Goal: Check status: Check status

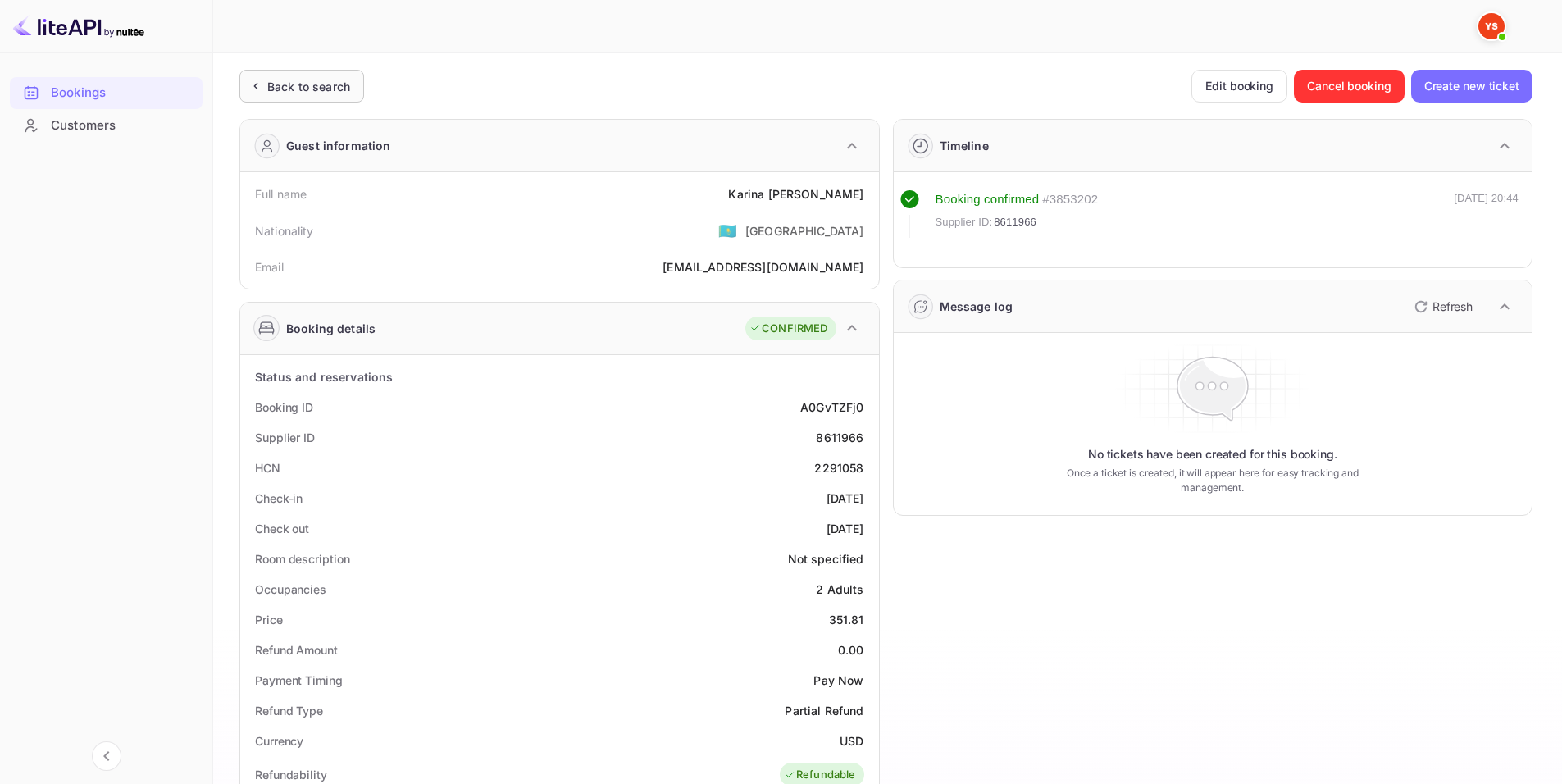
click at [355, 84] on div "Back to search" at bounding box center [302, 86] width 125 height 33
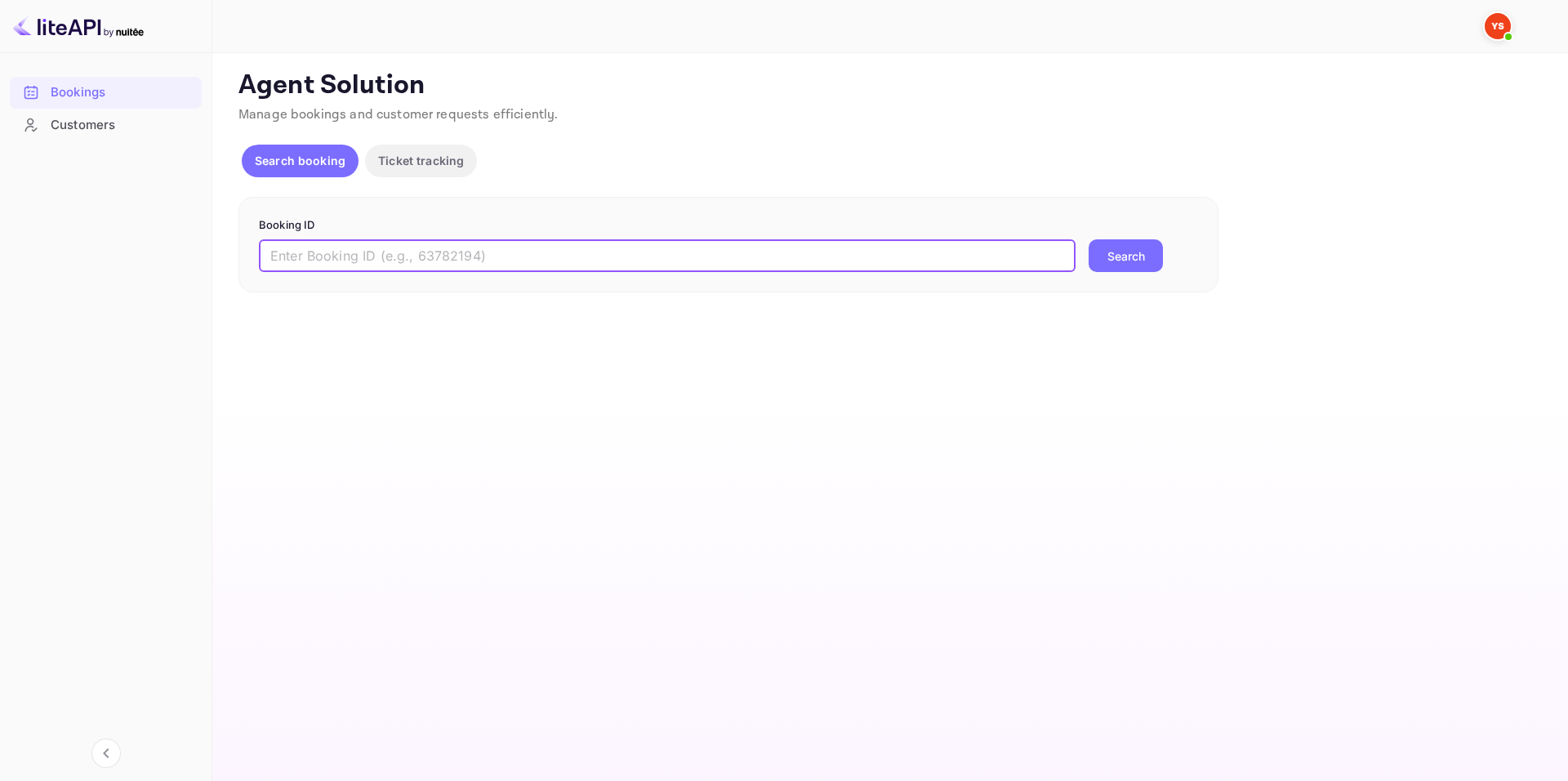
click at [508, 263] on input "text" at bounding box center [667, 255] width 816 height 33
paste input "9381765"
type input "9381765"
click at [1128, 268] on button "Search" at bounding box center [1126, 255] width 75 height 33
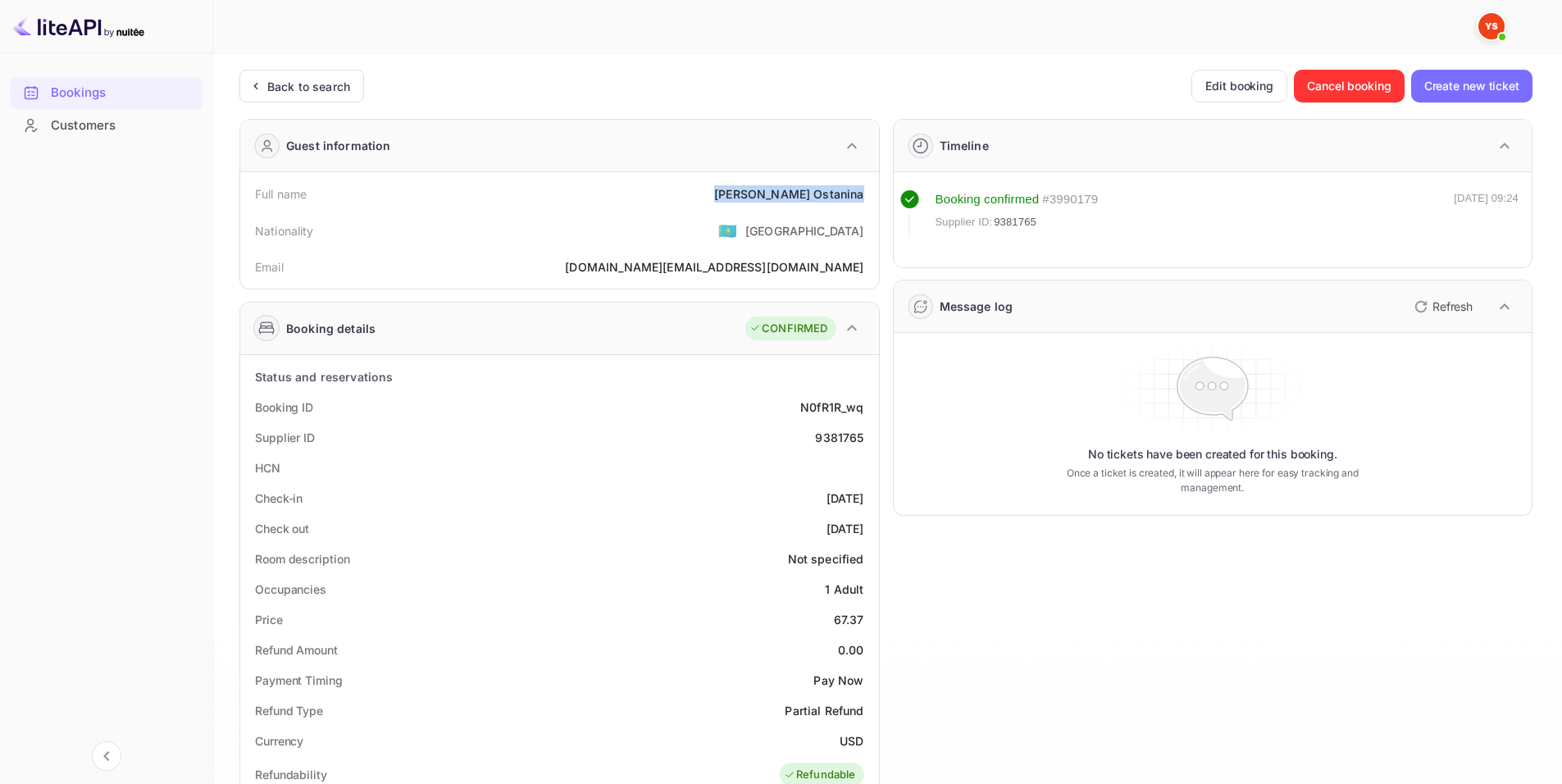
drag, startPoint x: 768, startPoint y: 193, endPoint x: 864, endPoint y: 198, distance: 96.1
click at [864, 198] on div "Full name [PERSON_NAME]" at bounding box center [559, 194] width 626 height 30
copy div "[PERSON_NAME]"
drag, startPoint x: 842, startPoint y: 623, endPoint x: 861, endPoint y: 623, distance: 19.0
click at [861, 623] on div "67.37" at bounding box center [849, 619] width 30 height 17
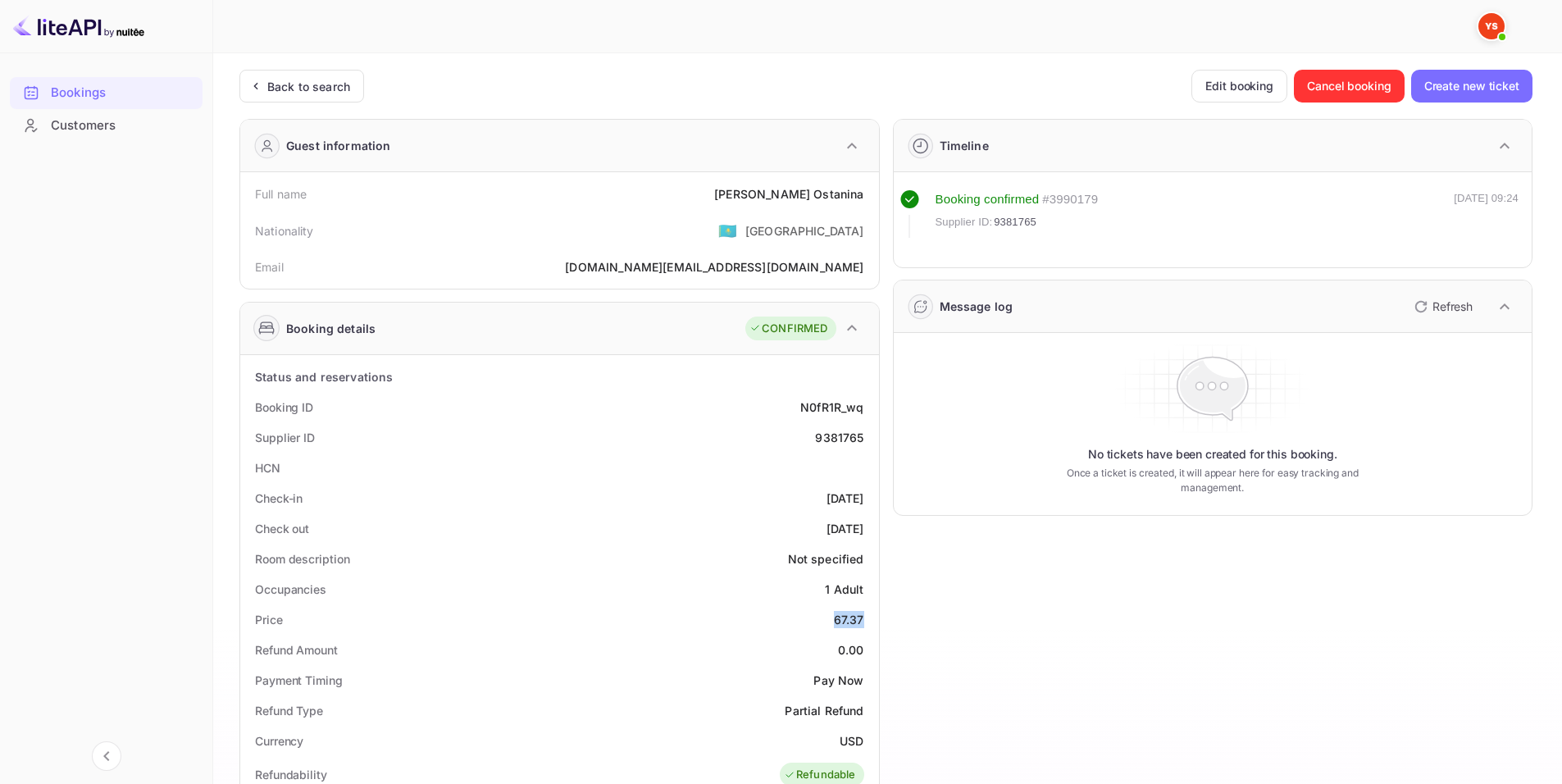
copy div "67.37"
drag, startPoint x: 855, startPoint y: 739, endPoint x: 864, endPoint y: 733, distance: 10.8
click at [866, 739] on div "Currency USD" at bounding box center [559, 740] width 626 height 30
copy div "USD"
